Goal: Task Accomplishment & Management: Complete application form

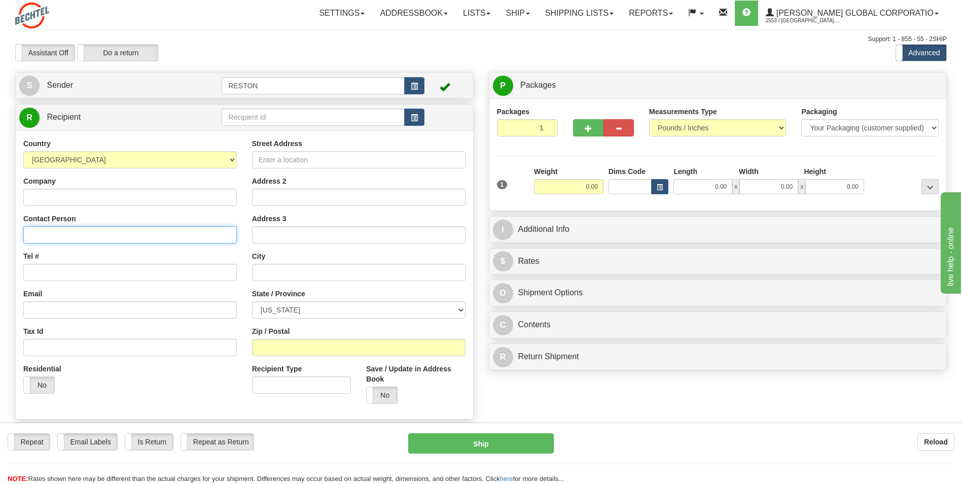
click at [64, 227] on input "Contact Person" at bounding box center [130, 234] width 214 height 17
paste input "[PERSON_NAME]"
type input "[PERSON_NAME]"
click at [76, 274] on input "Tel #" at bounding box center [130, 272] width 214 height 17
paste input "[PHONE_NUMBER]"
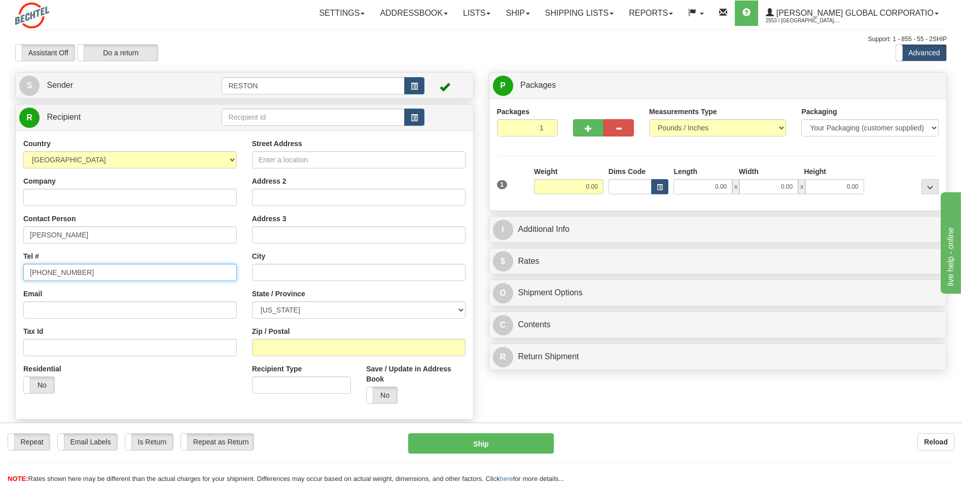
type input "[PHONE_NUMBER]"
click at [286, 161] on input "Street Address" at bounding box center [359, 159] width 214 height 17
paste input "[STREET_ADDRESS][PERSON_NAME]"
type input "[STREET_ADDRESS][PERSON_NAME]"
click at [273, 269] on input "text" at bounding box center [359, 272] width 214 height 17
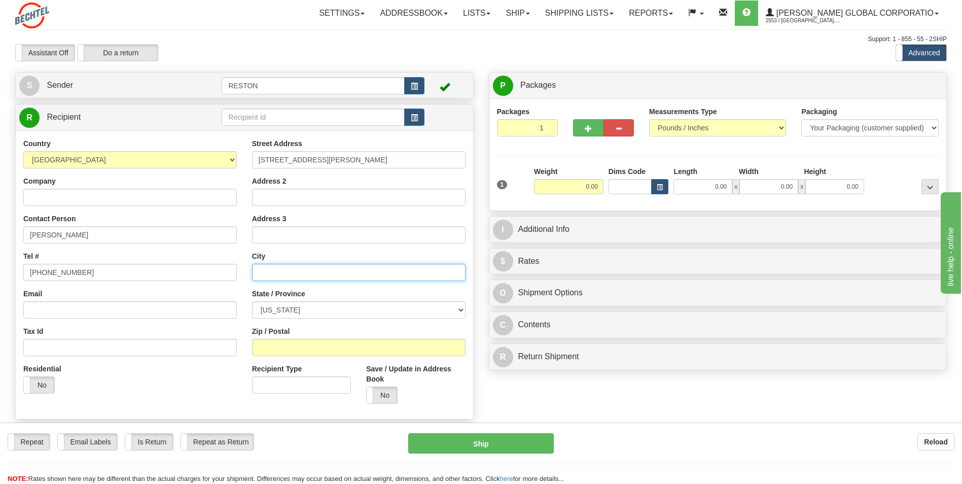
type input "R"
type input "[PERSON_NAME]"
select select "MD"
type input "21704"
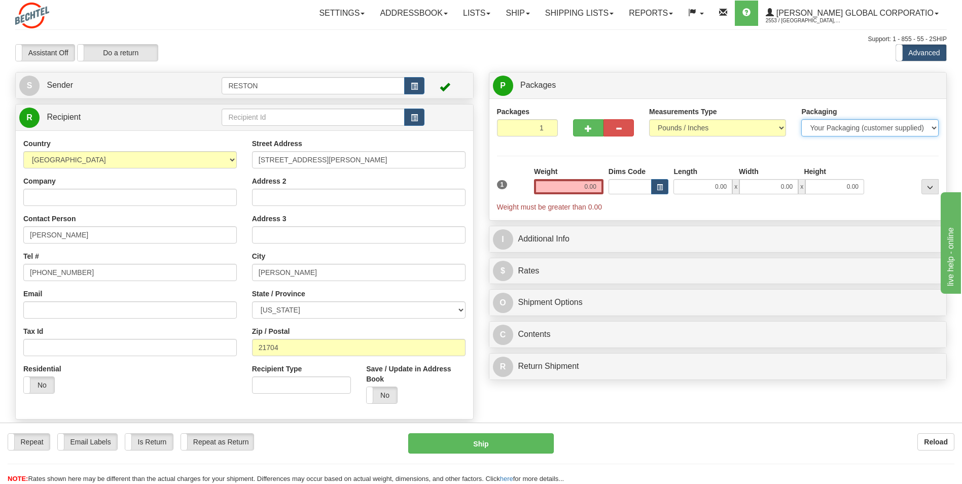
click at [833, 127] on select "Your Packaging (customer supplied) Envelope (carrier supplied) Pack (carrier su…" at bounding box center [869, 127] width 137 height 17
select select "2"
click at [801, 119] on select "Your Packaging (customer supplied) Envelope (carrier supplied) Pack (carrier su…" at bounding box center [869, 127] width 137 height 17
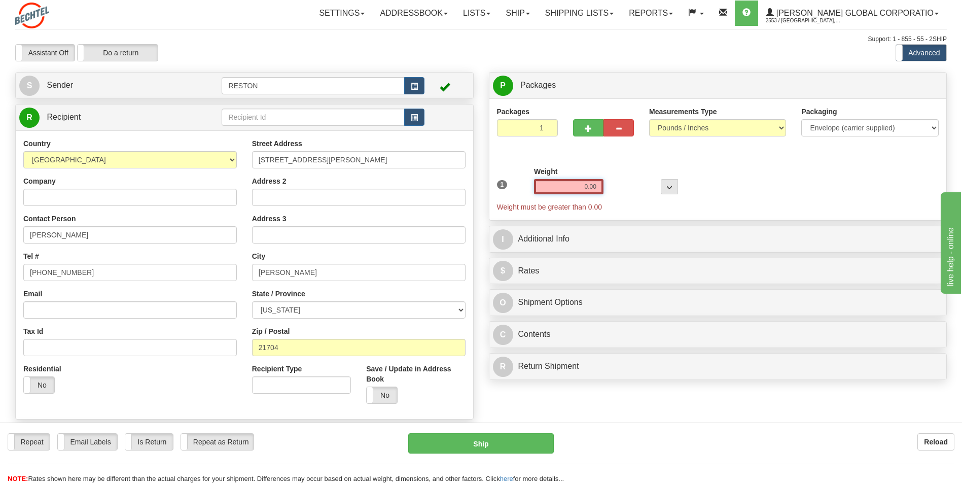
drag, startPoint x: 585, startPoint y: 184, endPoint x: 584, endPoint y: 179, distance: 5.2
click at [587, 185] on input "0.00" at bounding box center [568, 186] width 69 height 15
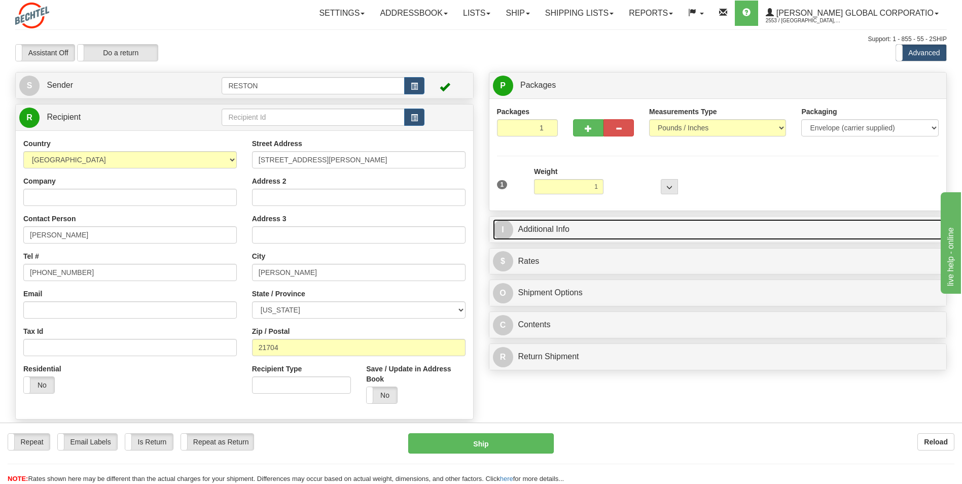
type input "1.00"
click at [557, 225] on link "I Additional Info" at bounding box center [718, 229] width 450 height 21
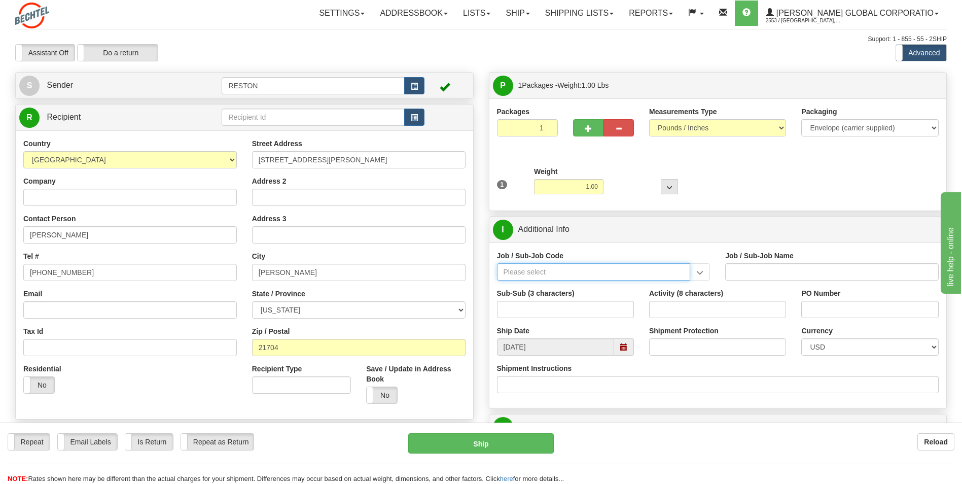
click at [595, 269] on input "Job / Sub-Job Code" at bounding box center [594, 271] width 194 height 17
click at [590, 288] on div "26649-220" at bounding box center [592, 287] width 184 height 11
type input "26649-220"
type input "ESCAPE SOLAR PROJECT - MANUAL LABOR"
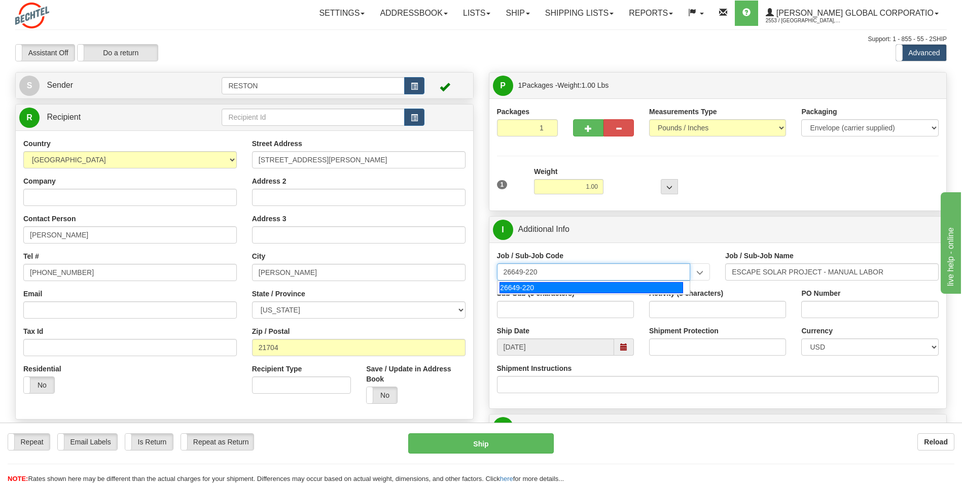
type input "26649-220"
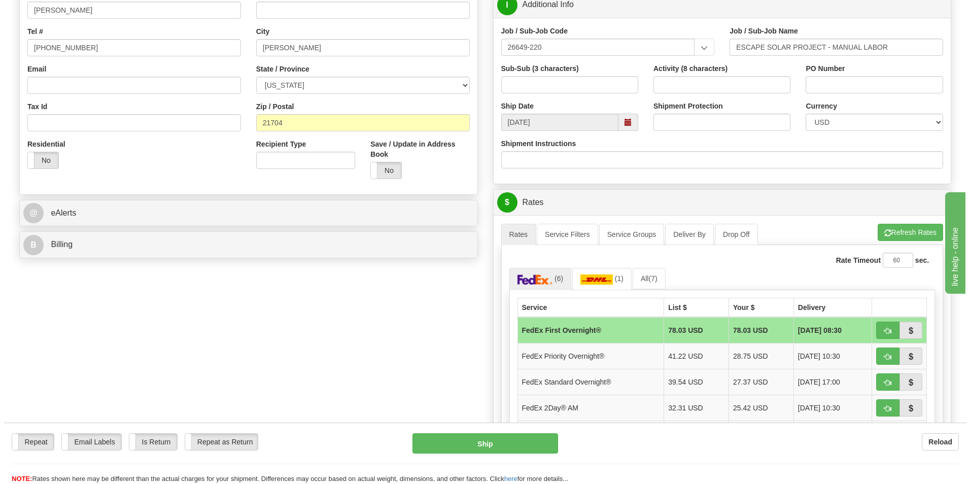
scroll to position [406, 0]
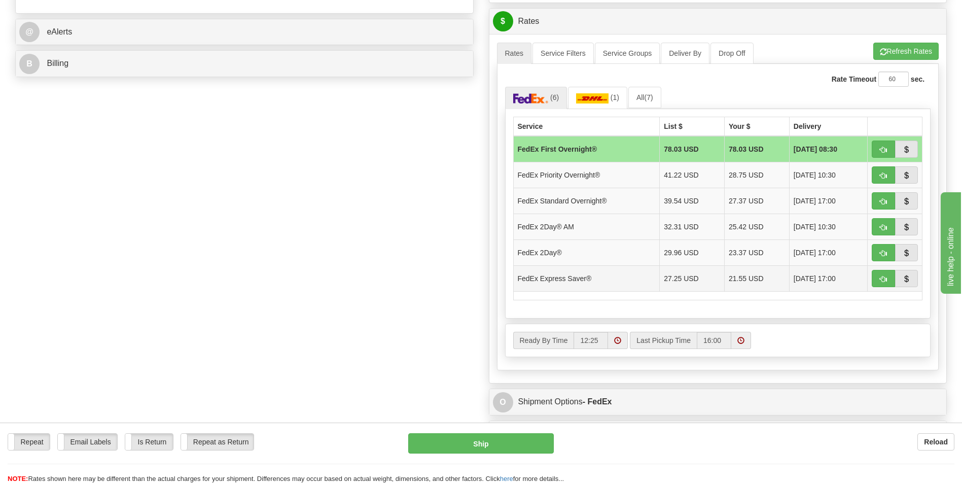
click at [732, 282] on td "21.55 USD" at bounding box center [757, 278] width 65 height 26
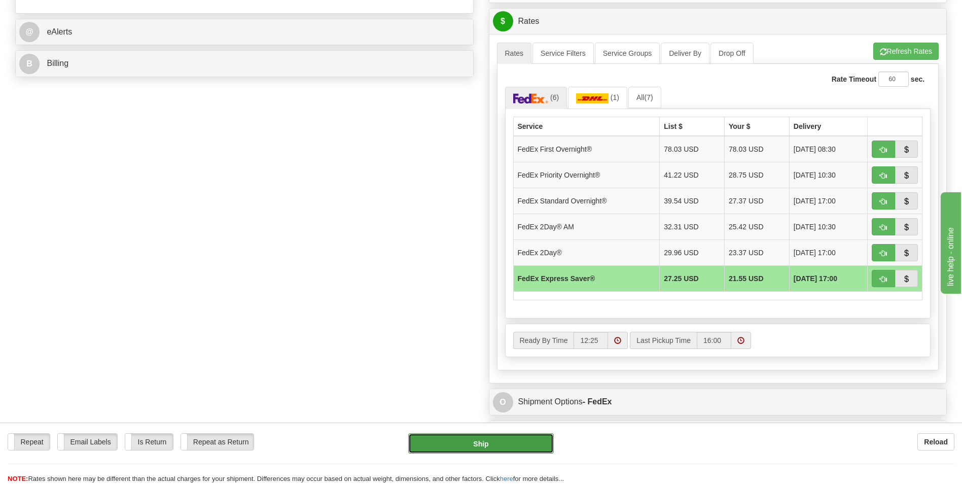
click at [488, 439] on button "Ship" at bounding box center [480, 443] width 145 height 20
type input "20"
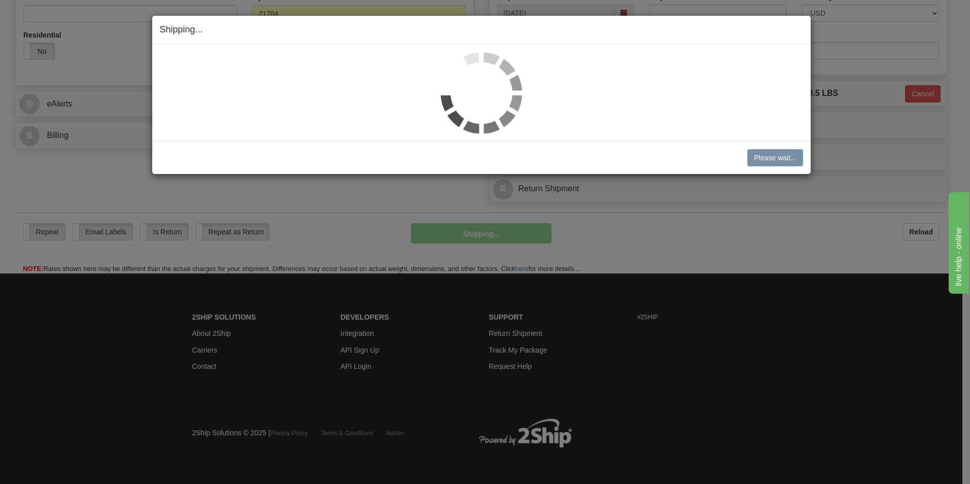
scroll to position [334, 0]
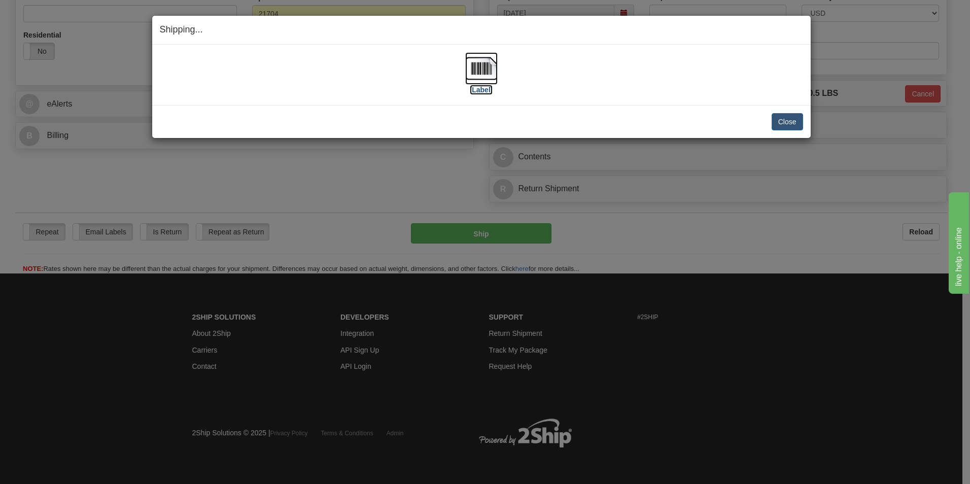
click at [489, 88] on label "[Label]" at bounding box center [481, 90] width 23 height 10
drag, startPoint x: 791, startPoint y: 117, endPoint x: 788, endPoint y: 110, distance: 7.5
click at [791, 114] on button "Close" at bounding box center [787, 121] width 31 height 17
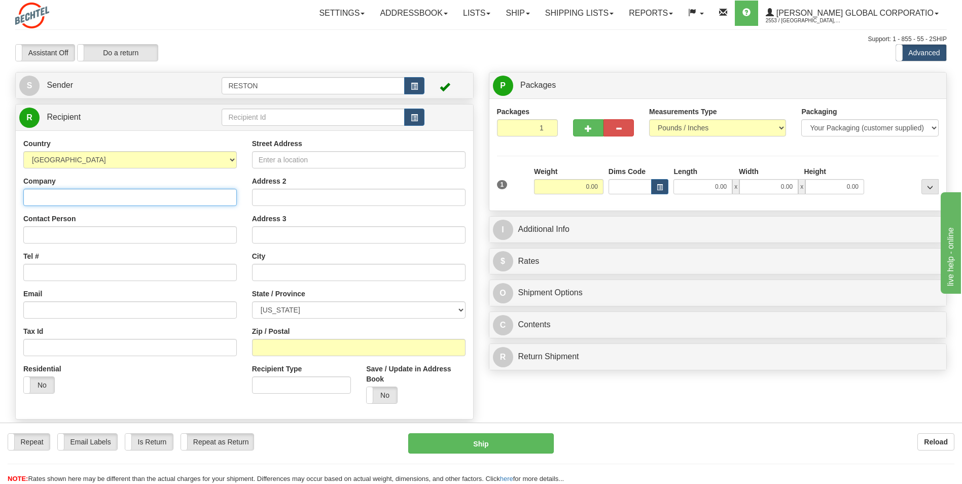
click at [108, 196] on input "Company" at bounding box center [130, 197] width 214 height 17
paste input "Bechtel Infrastructure & Power Corp."
type input "Bechtel Infrastructure & Power Corp."
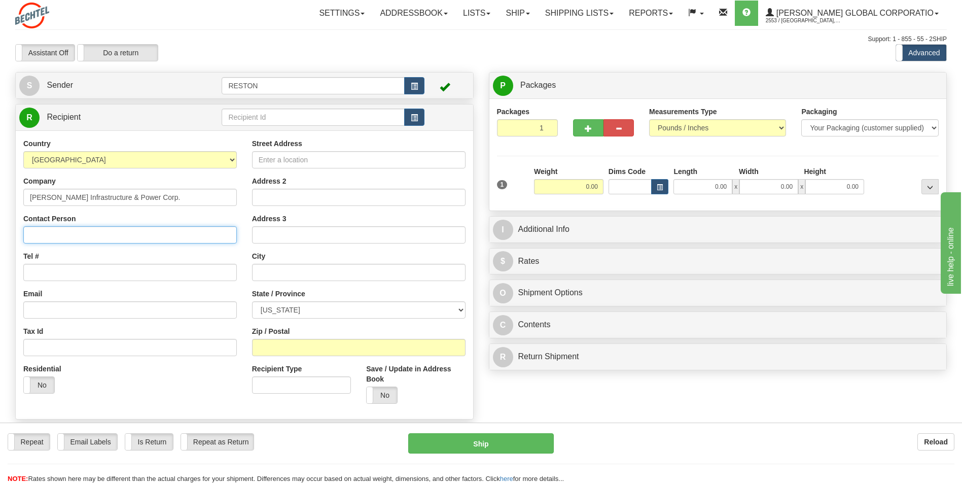
click at [90, 233] on input "Contact Person" at bounding box center [130, 234] width 214 height 17
paste input "Attn: Elizabeth Nonna"
type input "Attn: Elizabeth Nonna"
click at [40, 276] on input "Tel #" at bounding box center [130, 272] width 214 height 17
click at [68, 269] on input "Tel #" at bounding box center [130, 272] width 214 height 17
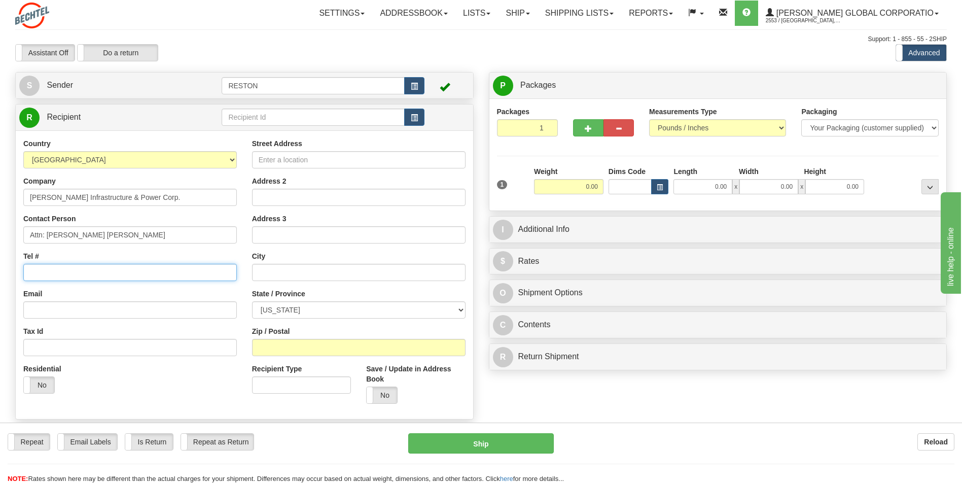
paste input "(617) 308-2711"
type input "(617) 308-2711"
click at [303, 160] on input "Street Address" at bounding box center [359, 159] width 214 height 17
paste input "12011 Sunset hills Road"
type input "12011 Sunset hills Road"
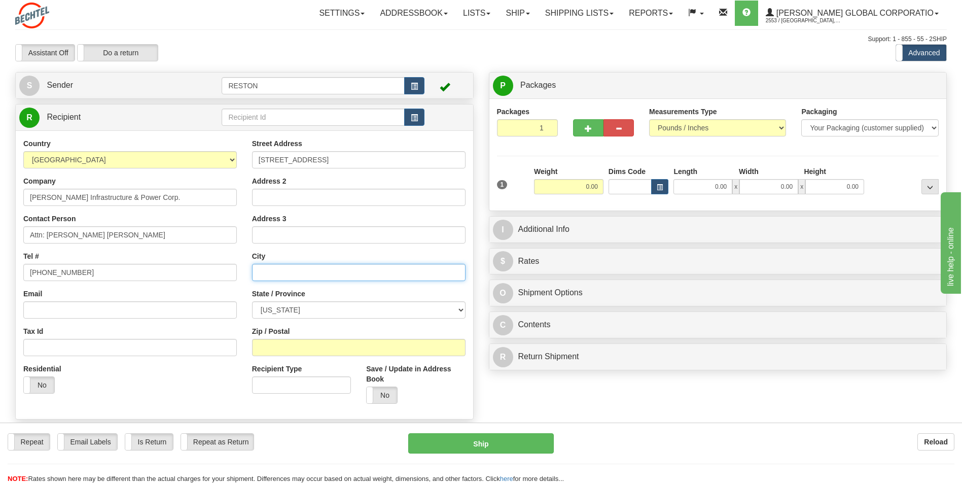
click at [273, 273] on input "text" at bounding box center [359, 272] width 214 height 17
type input "Reston"
select select "VA"
type input "20190"
click at [848, 128] on select "Your Packaging (customer supplied) Envelope (carrier supplied) Pack (carrier su…" at bounding box center [869, 127] width 137 height 17
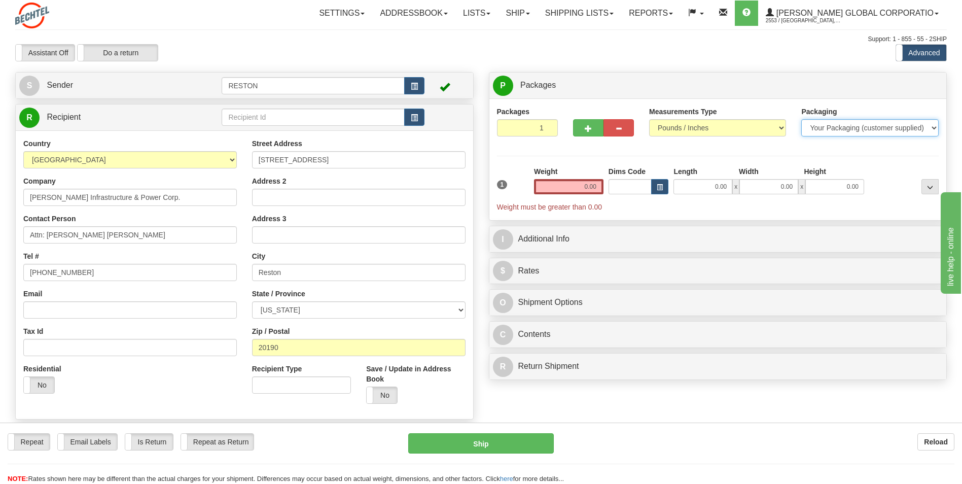
select select "2"
click at [801, 119] on select "Your Packaging (customer supplied) Envelope (carrier supplied) Pack (carrier su…" at bounding box center [869, 127] width 137 height 17
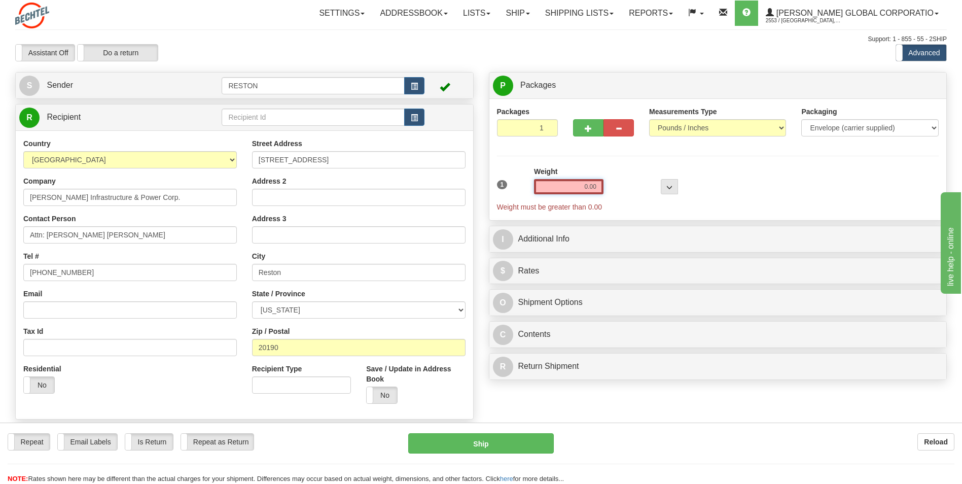
drag, startPoint x: 581, startPoint y: 185, endPoint x: 588, endPoint y: 185, distance: 7.1
click at [588, 185] on input "0.00" at bounding box center [568, 186] width 69 height 15
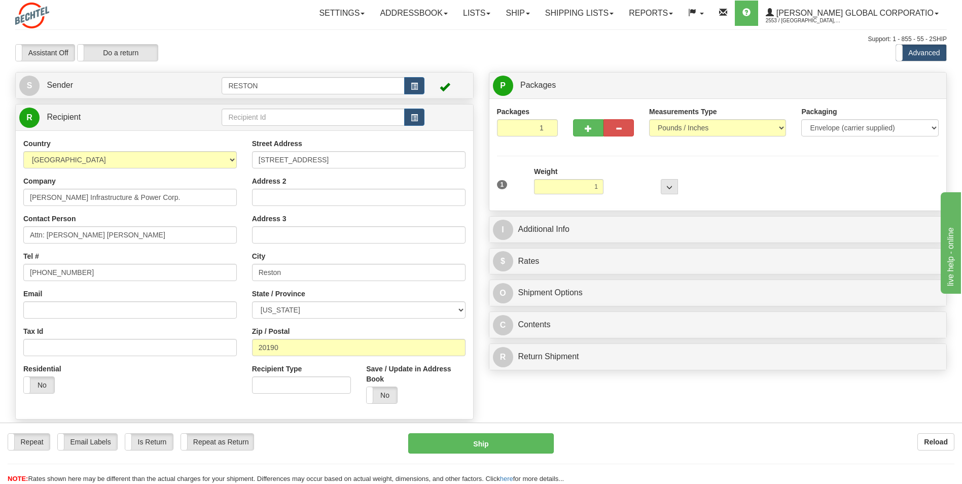
type input "1.00"
click at [814, 189] on div "1 Weight 1.00 Dims Code 0 x" at bounding box center [718, 184] width 447 height 36
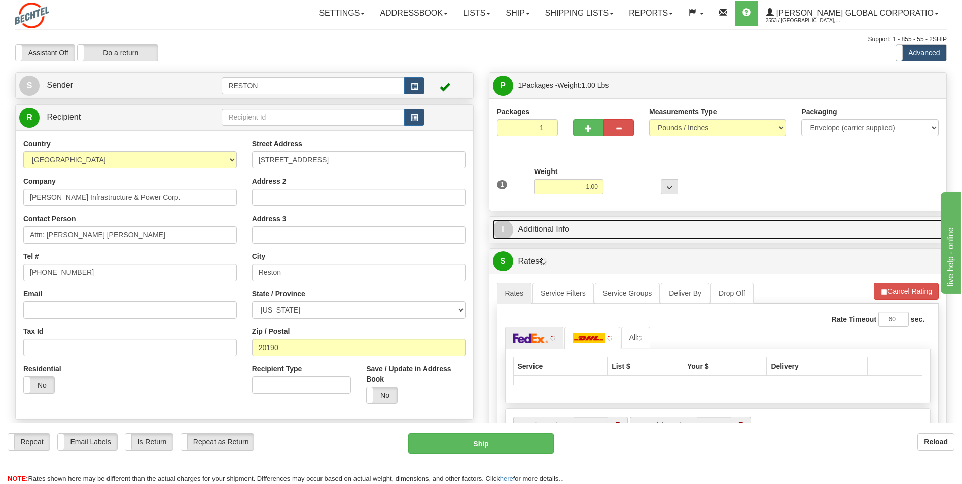
click at [581, 227] on link "I Additional Info" at bounding box center [718, 229] width 450 height 21
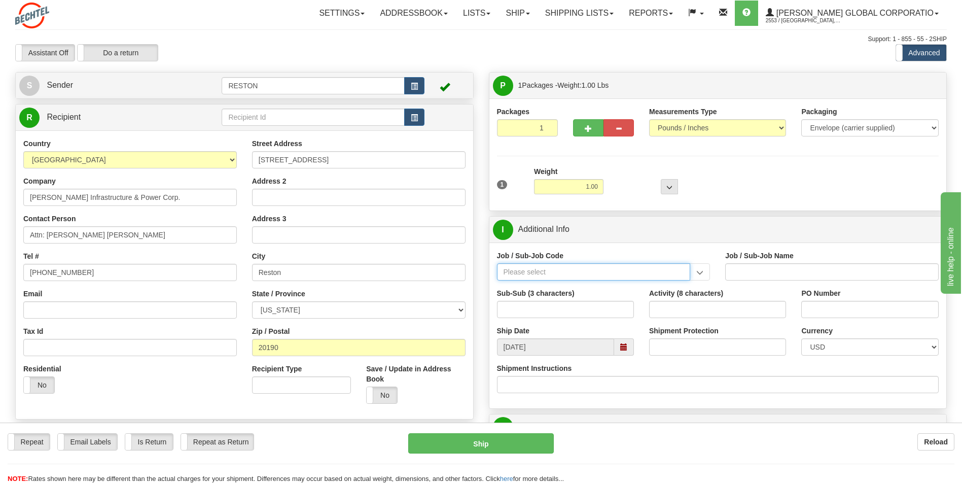
click at [540, 271] on input "Job / Sub-Job Code" at bounding box center [594, 271] width 194 height 17
click at [541, 284] on div "26649-220" at bounding box center [592, 287] width 184 height 11
type input "26649-220"
type input "ESCAPE SOLAR PROJECT - MANUAL LABOR"
type input "26649-220"
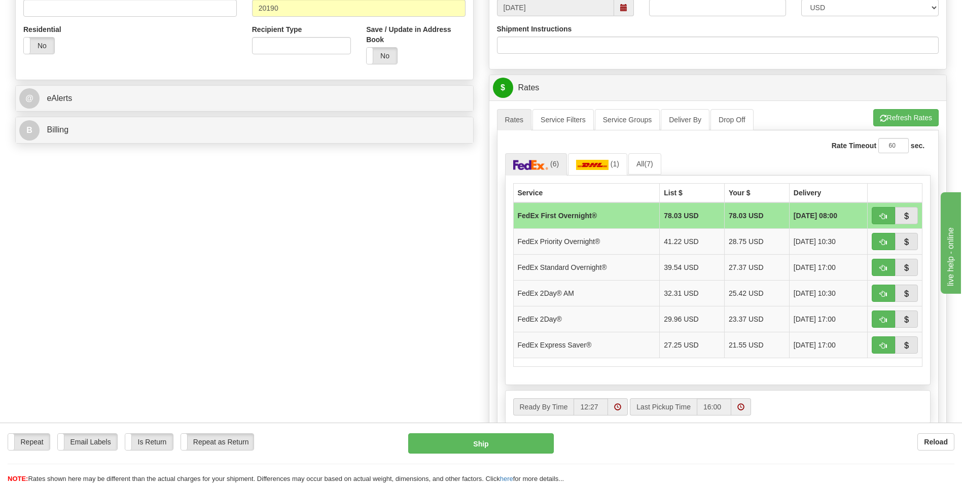
scroll to position [355, 0]
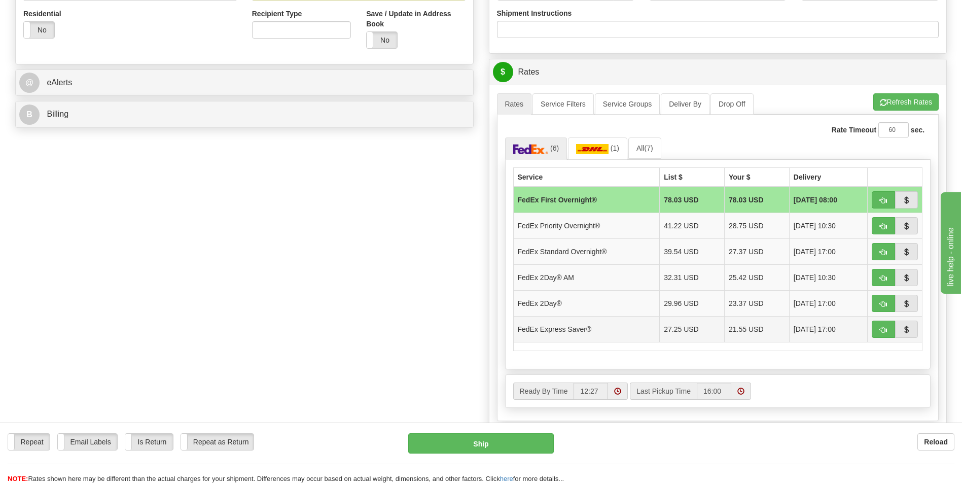
click at [643, 334] on td "FedEx Express Saver®" at bounding box center [586, 329] width 147 height 26
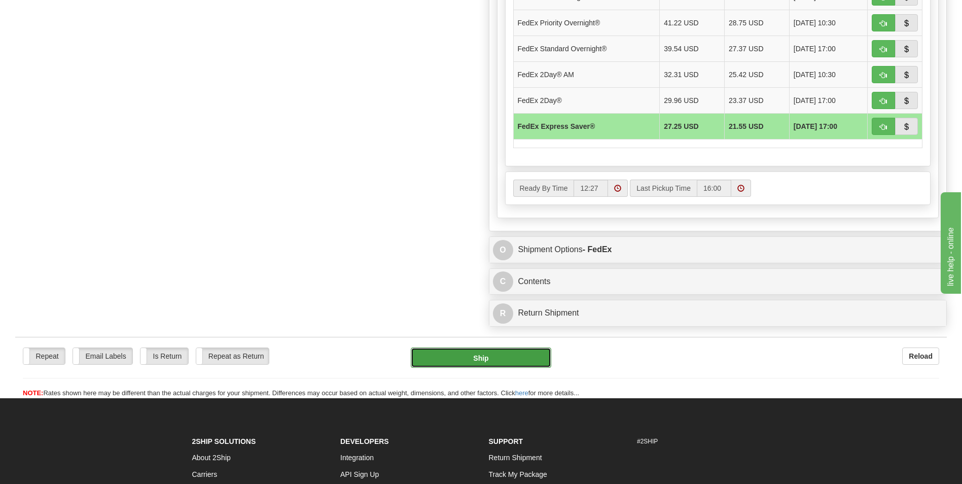
click at [488, 351] on button "Ship" at bounding box center [481, 357] width 140 height 20
type input "20"
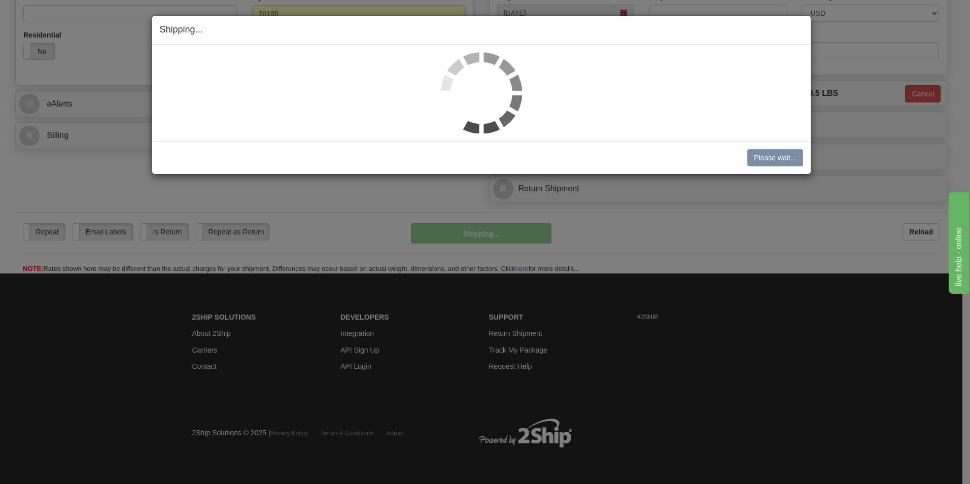
scroll to position [334, 0]
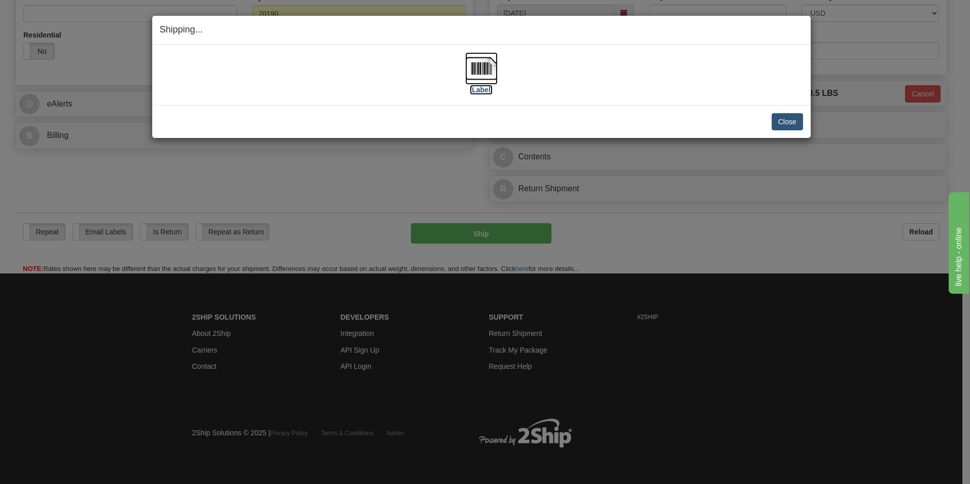
click at [478, 90] on label "[Label]" at bounding box center [481, 90] width 23 height 10
click at [607, 25] on h4 "Shipping... Your SHIPMENT will EXPIRE in" at bounding box center [481, 29] width 643 height 13
click at [784, 121] on button "Close" at bounding box center [787, 121] width 31 height 17
